Goal: Task Accomplishment & Management: Manage account settings

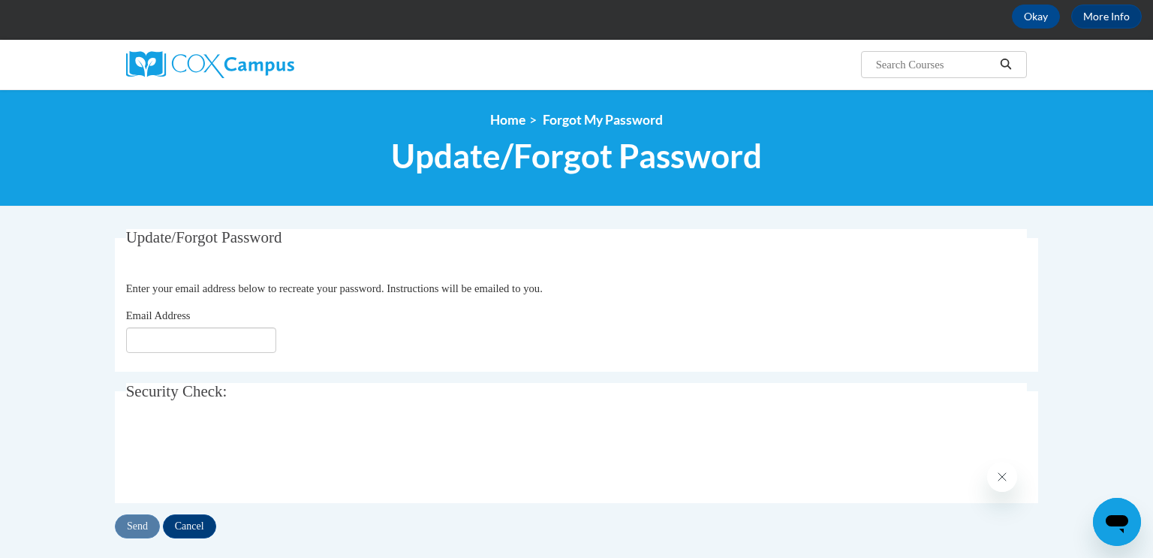
scroll to position [78, 0]
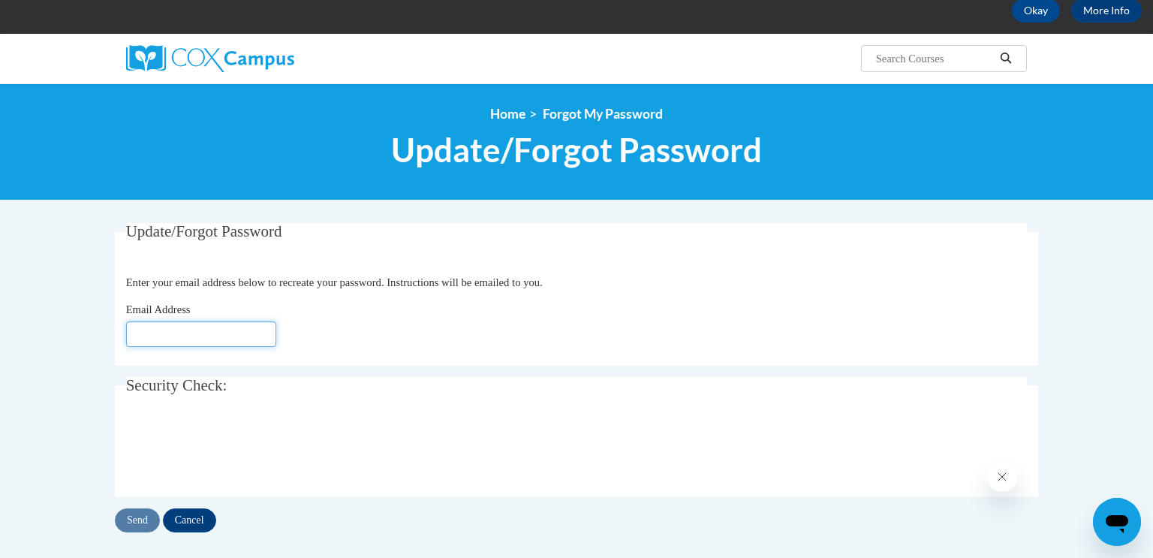
click at [248, 335] on input "Email Address" at bounding box center [201, 334] width 150 height 26
type input "[EMAIL_ADDRESS][DOMAIN_NAME]"
click at [142, 519] on input "Send" at bounding box center [137, 520] width 45 height 24
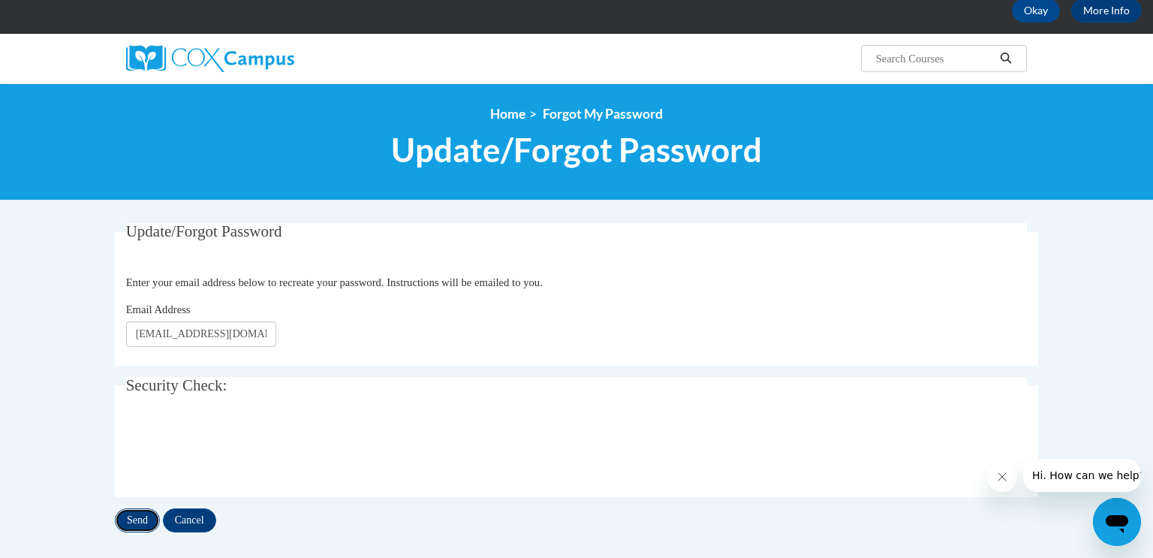
click at [142, 519] on input "Send" at bounding box center [137, 520] width 45 height 24
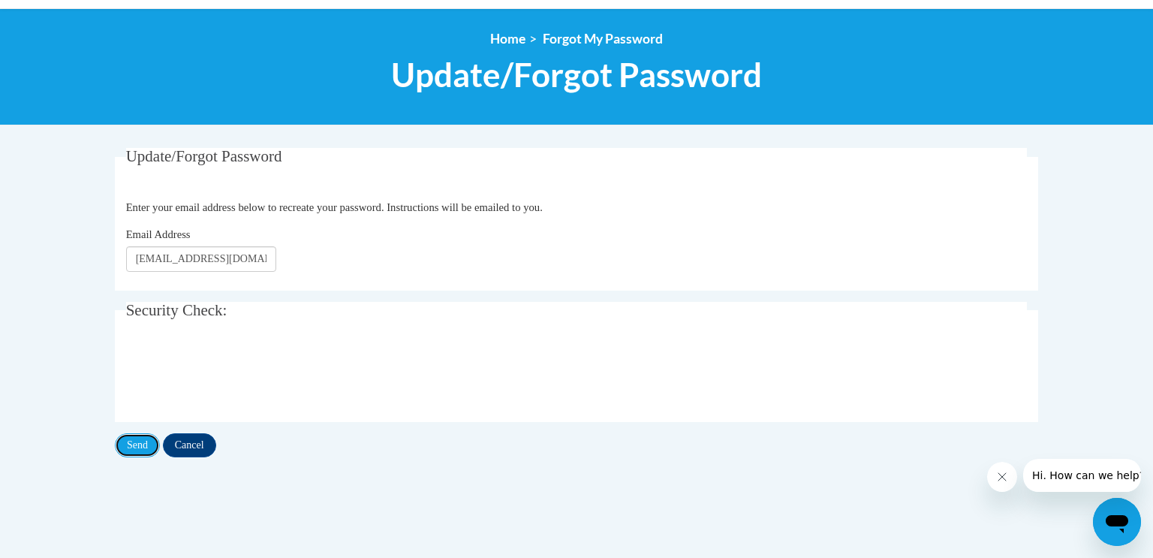
scroll to position [152, 0]
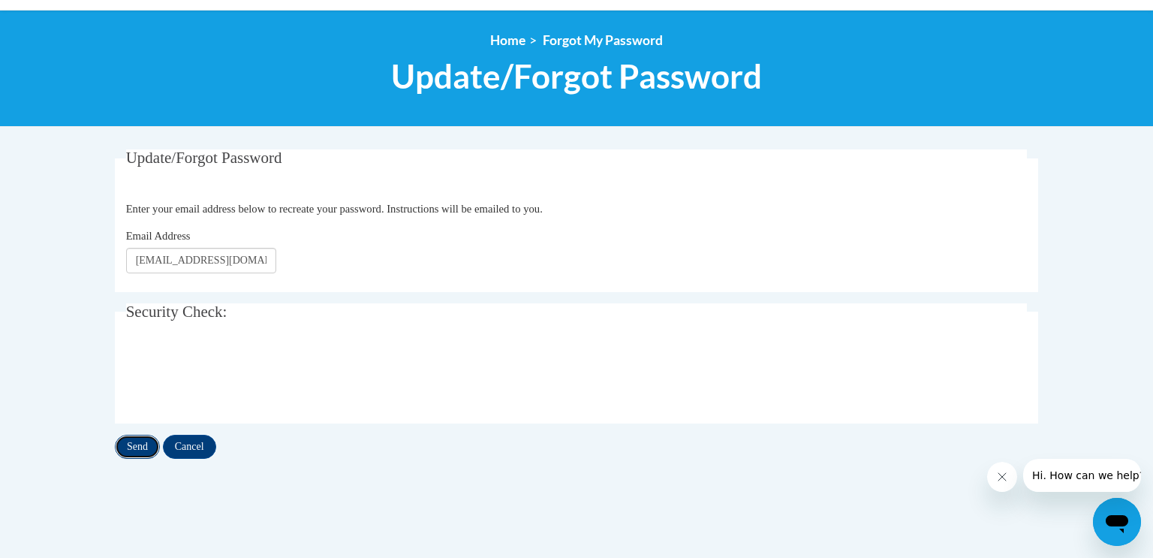
click at [147, 447] on input "Send" at bounding box center [137, 447] width 45 height 24
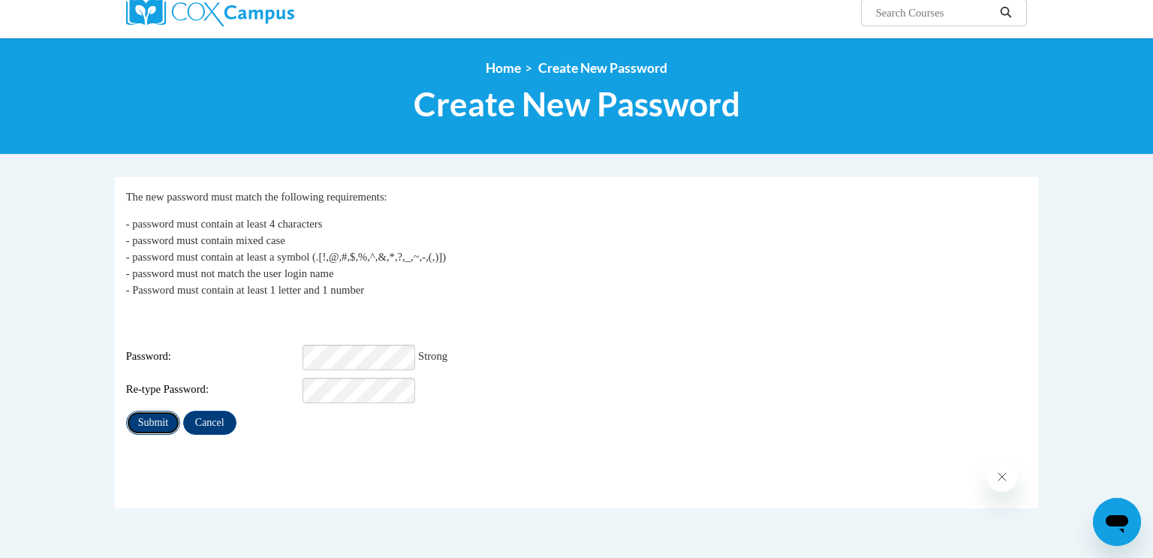
click at [155, 411] on input "Submit" at bounding box center [153, 423] width 54 height 24
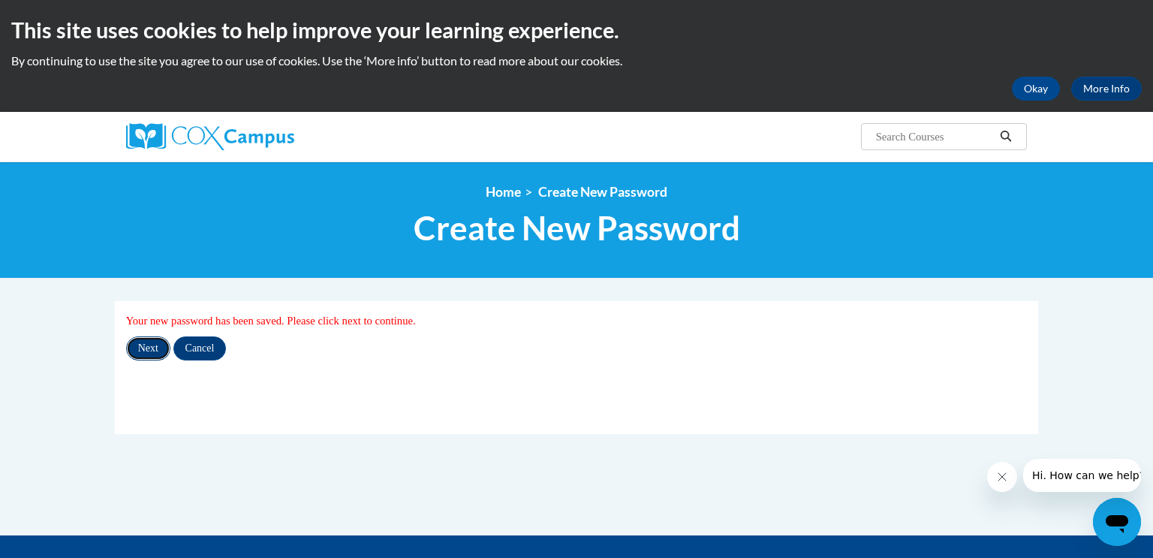
click at [140, 352] on input "Next" at bounding box center [148, 348] width 44 height 24
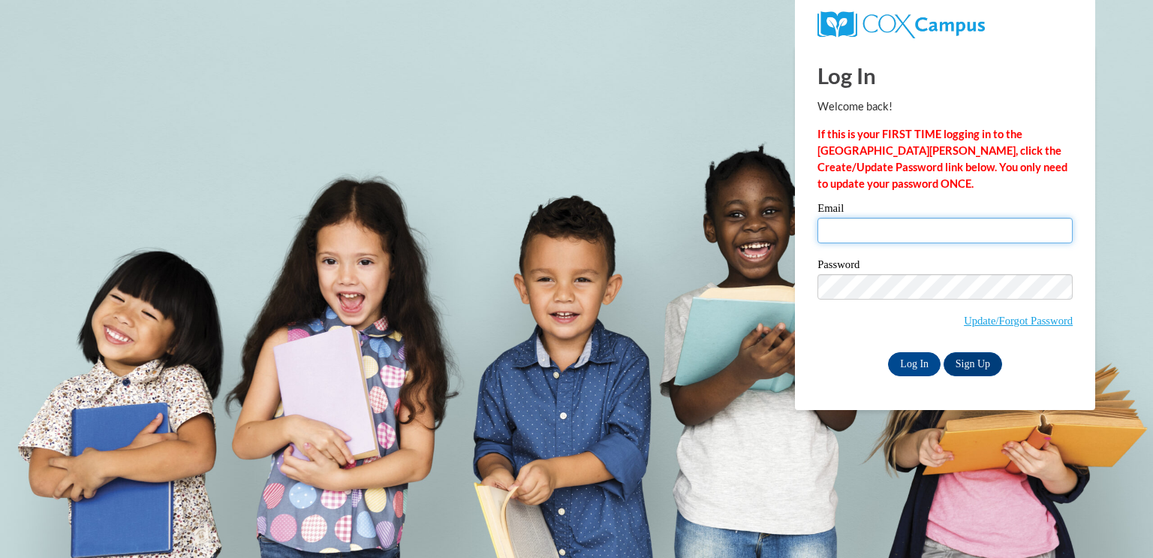
click at [912, 231] on input "Email" at bounding box center [944, 231] width 255 height 26
type input "awagner@sdb.k12.wi.us"
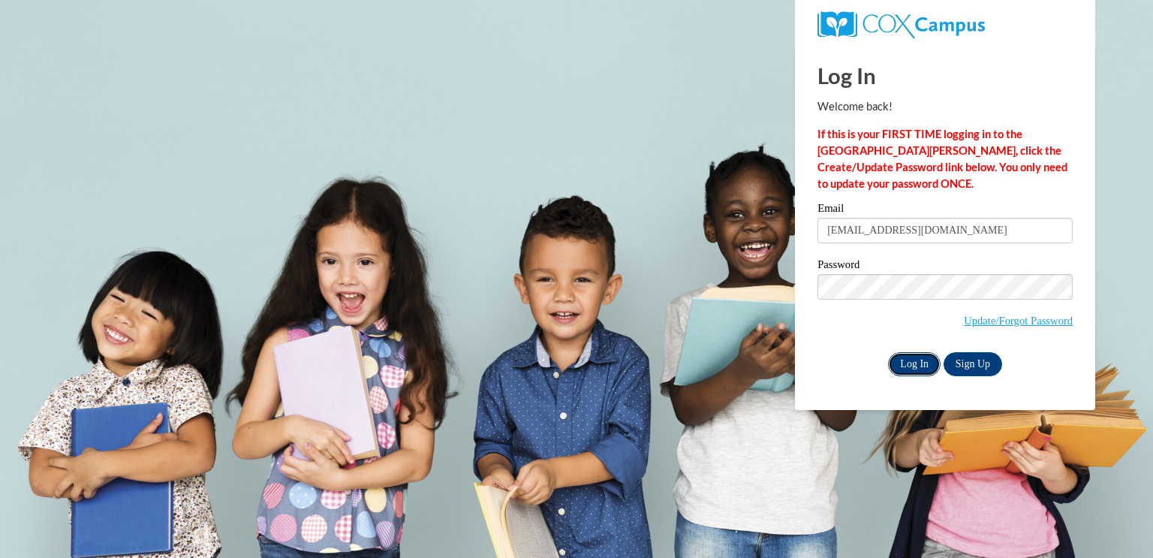
click at [922, 366] on input "Log In" at bounding box center [914, 364] width 53 height 24
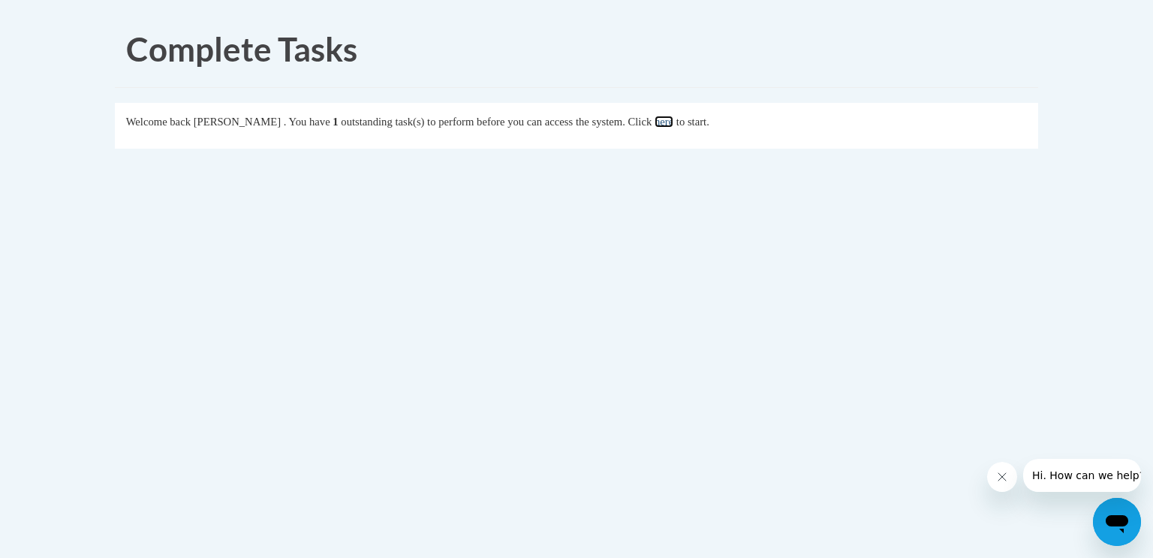
click at [673, 122] on link "here" at bounding box center [663, 122] width 19 height 12
